Goal: Ask a question

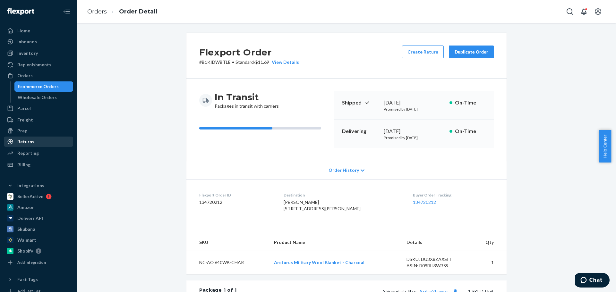
click at [28, 143] on div "Returns" at bounding box center [25, 142] width 17 height 6
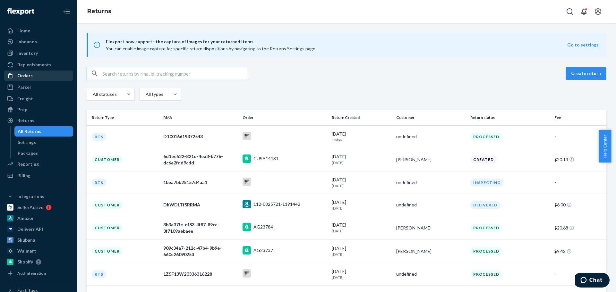
click at [29, 77] on div "Orders" at bounding box center [24, 75] width 15 height 6
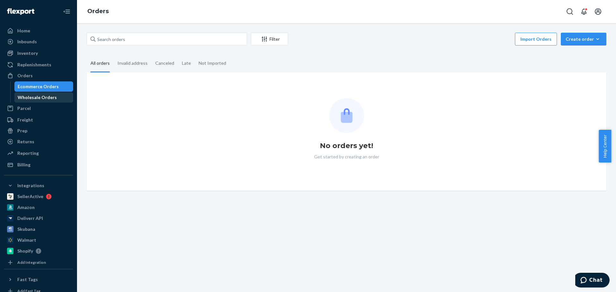
click at [28, 98] on div "Wholesale Orders" at bounding box center [37, 97] width 39 height 6
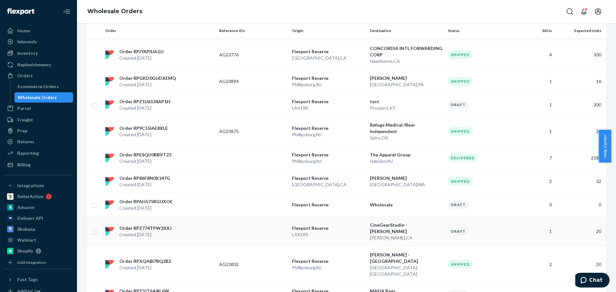
scroll to position [321, 0]
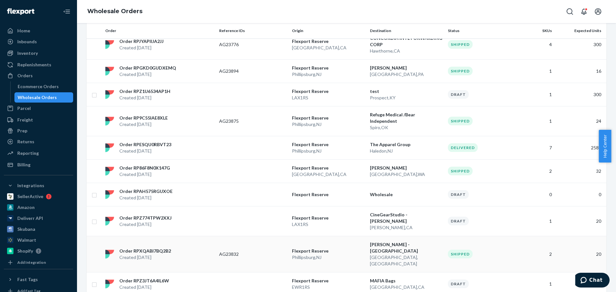
click at [258, 236] on td "AG23832" at bounding box center [252, 254] width 73 height 36
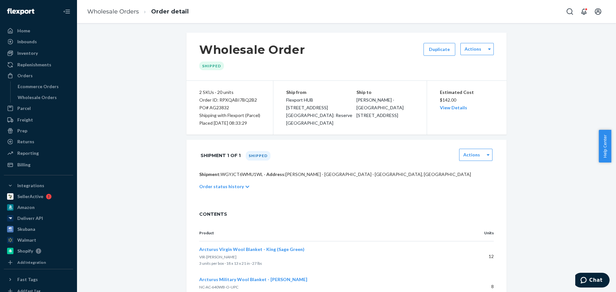
click at [206, 101] on div "Order ID: RPXQABI7BQ2B2" at bounding box center [229, 100] width 61 height 8
copy div "Order ID: RPXQABI7BQ2B2"
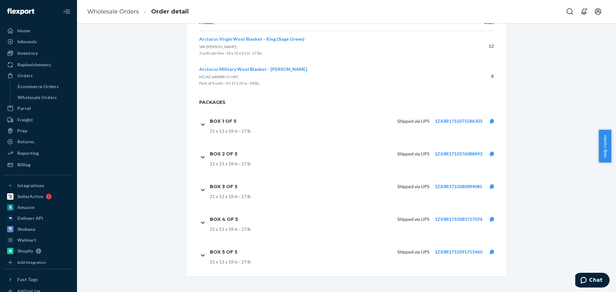
scroll to position [56, 0]
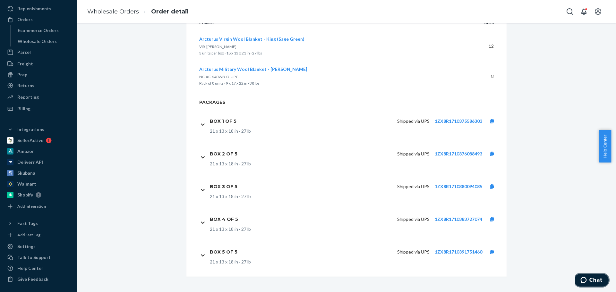
click at [586, 281] on icon "Chat" at bounding box center [583, 280] width 6 height 6
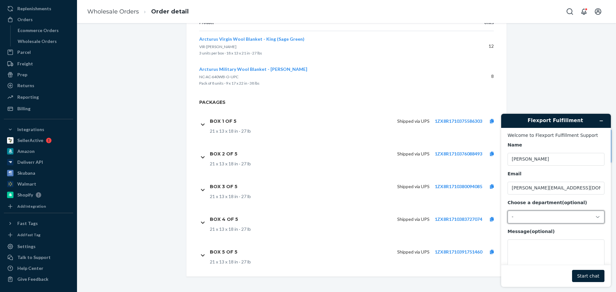
click at [533, 219] on div "-" at bounding box center [552, 217] width 81 height 6
click at [533, 241] on li "Messaging (Chat Team)" at bounding box center [555, 245] width 94 height 12
click at [533, 250] on textarea "Message (optional)" at bounding box center [555, 258] width 97 height 36
paste textarea "Order ID: RPXQABI7BQ2B2"
click at [512, 253] on textarea "Hello there- Wholesale Order ID: RPXQABI7BQ2B2" at bounding box center [555, 258] width 97 height 36
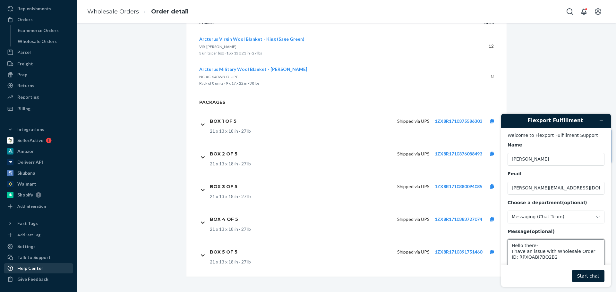
type textarea "Hello there- I have an issue with Wholesale Order ID: RPXQABI7BQ2B2"
click at [27, 264] on div "Help Center" at bounding box center [38, 268] width 68 height 9
click at [601, 120] on icon "Minimize widget" at bounding box center [601, 121] width 4 height 4
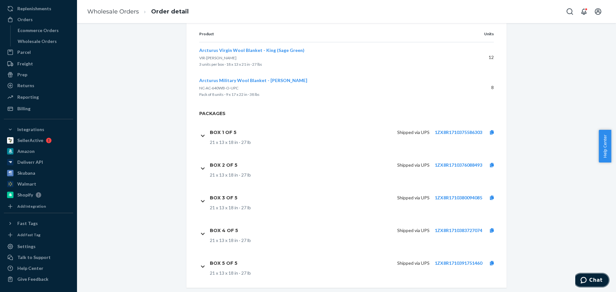
scroll to position [210, 0]
